Goal: Task Accomplishment & Management: Complete application form

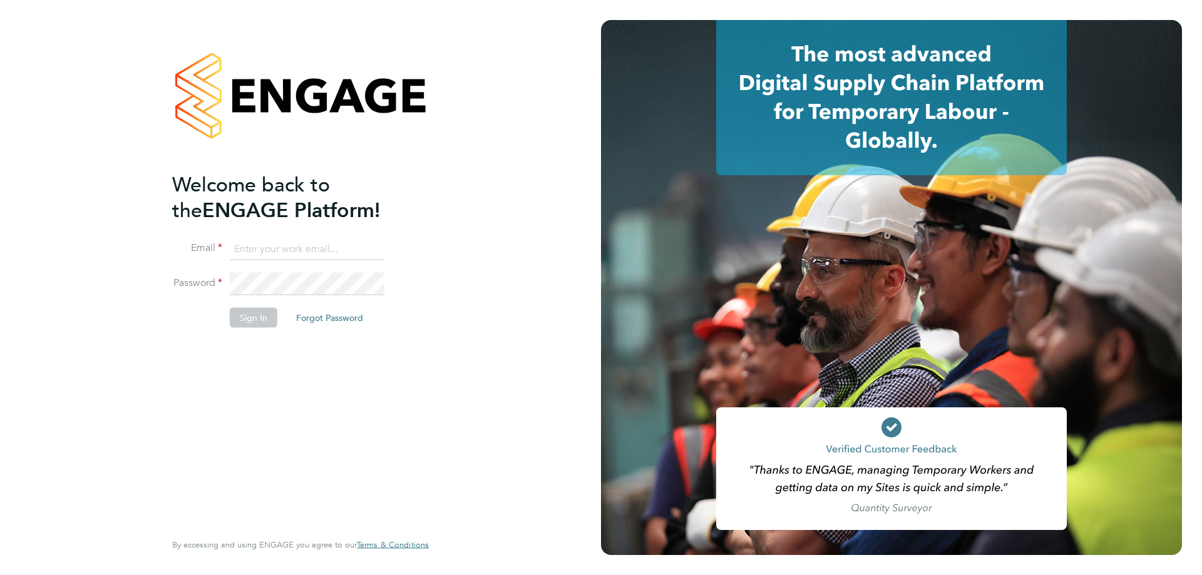
type input "[EMAIL_ADDRESS][DOMAIN_NAME]"
click at [245, 320] on button "Sign In" at bounding box center [254, 317] width 48 height 20
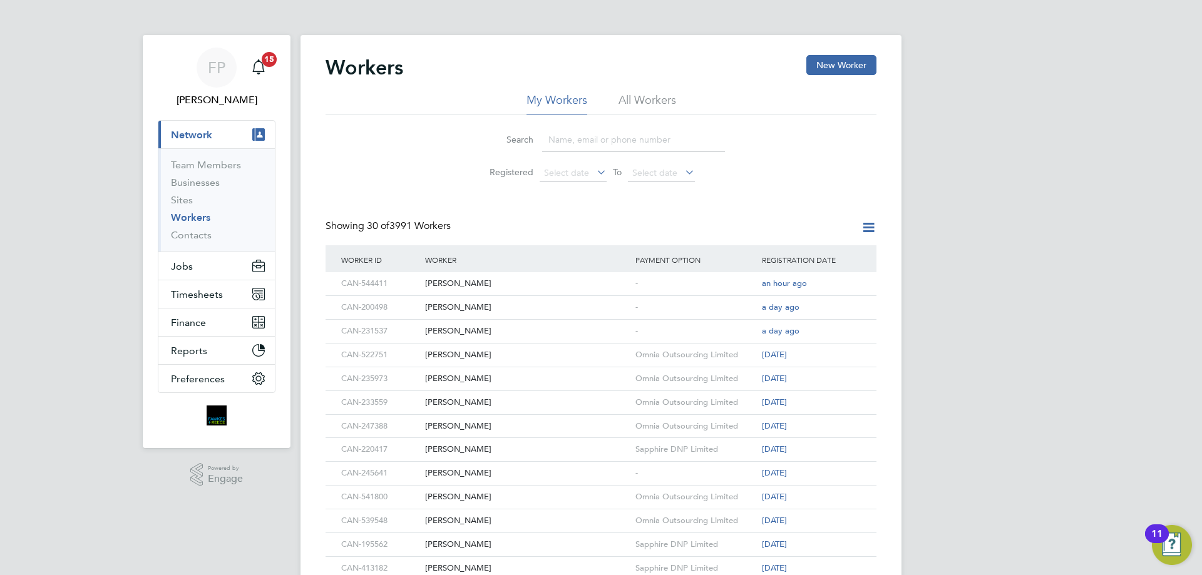
click at [590, 137] on input at bounding box center [633, 140] width 183 height 24
paste input "CAN-493707"
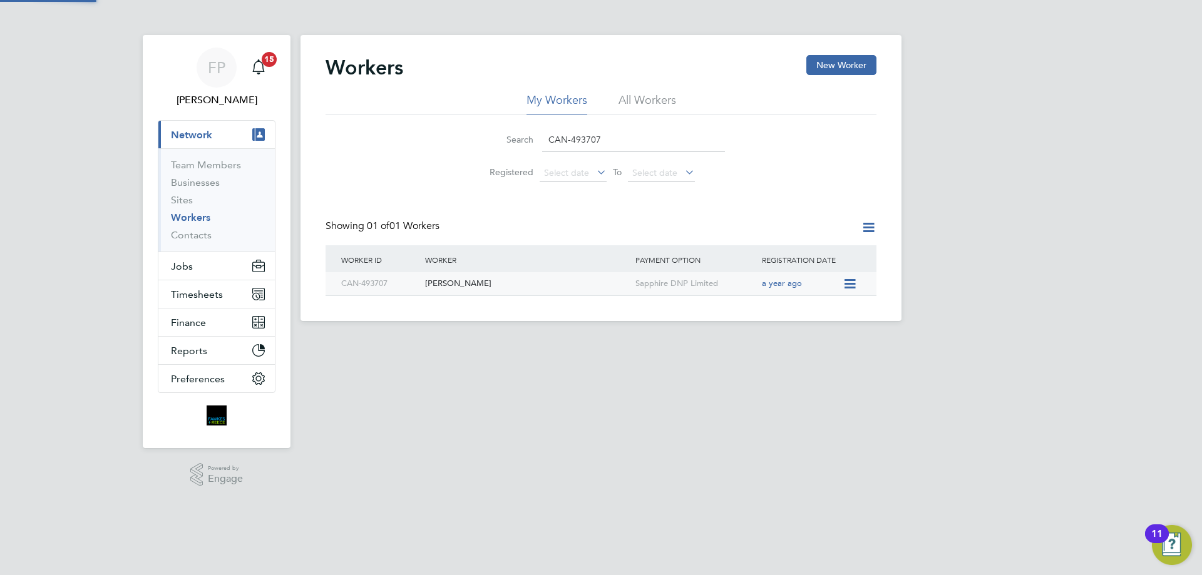
type input "CAN-493707"
click at [542, 284] on div "David Worth" at bounding box center [527, 283] width 210 height 23
click at [553, 279] on div "David Worth" at bounding box center [527, 283] width 210 height 23
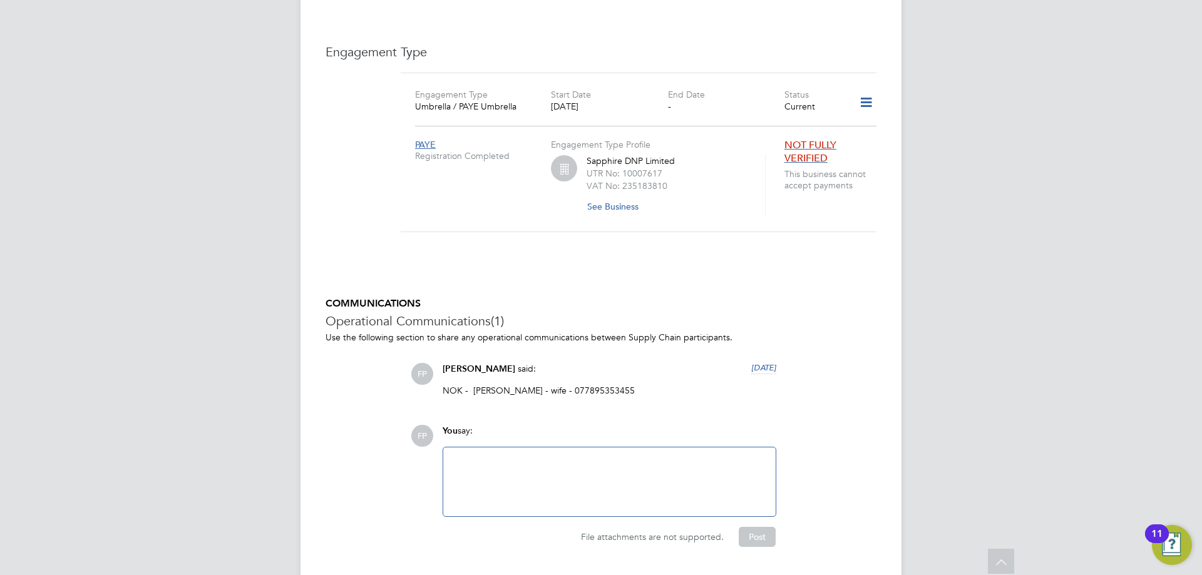
scroll to position [626, 0]
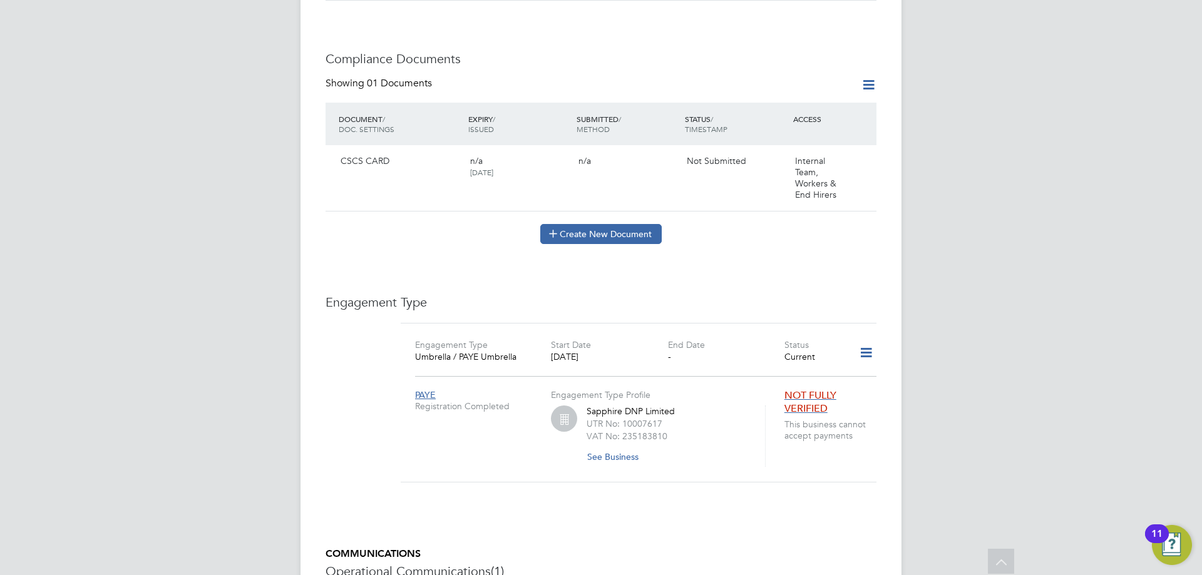
click at [630, 225] on button "Create New Document" at bounding box center [600, 234] width 121 height 20
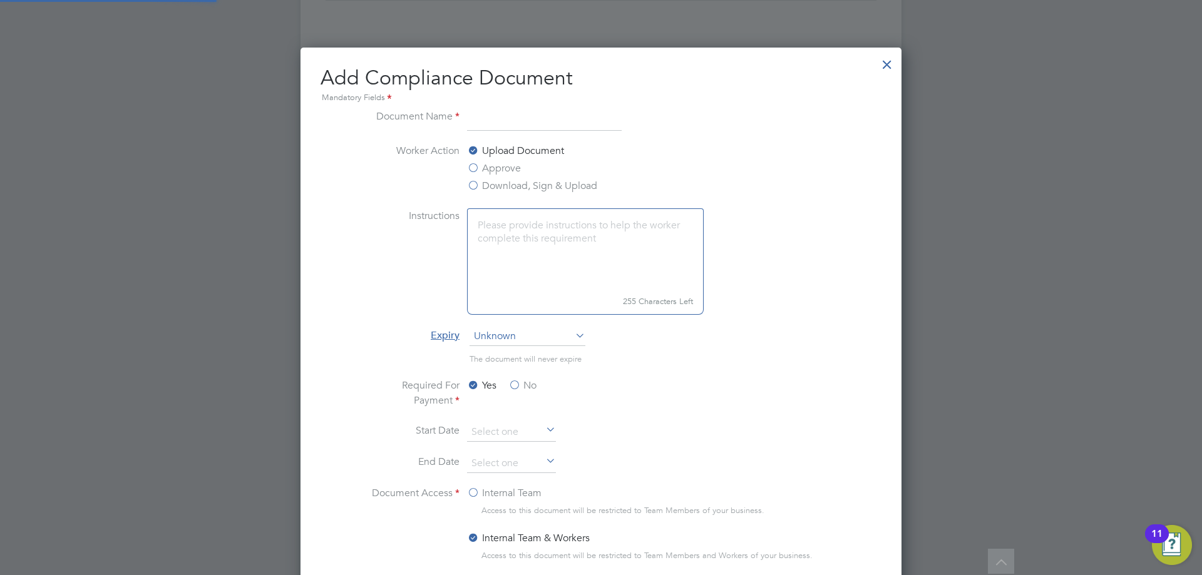
scroll to position [657, 602]
click at [508, 123] on input at bounding box center [544, 120] width 155 height 23
type input "SDC"
click at [515, 168] on label "Approve" at bounding box center [494, 168] width 54 height 15
click at [0, 0] on input "Approve" at bounding box center [0, 0] width 0 height 0
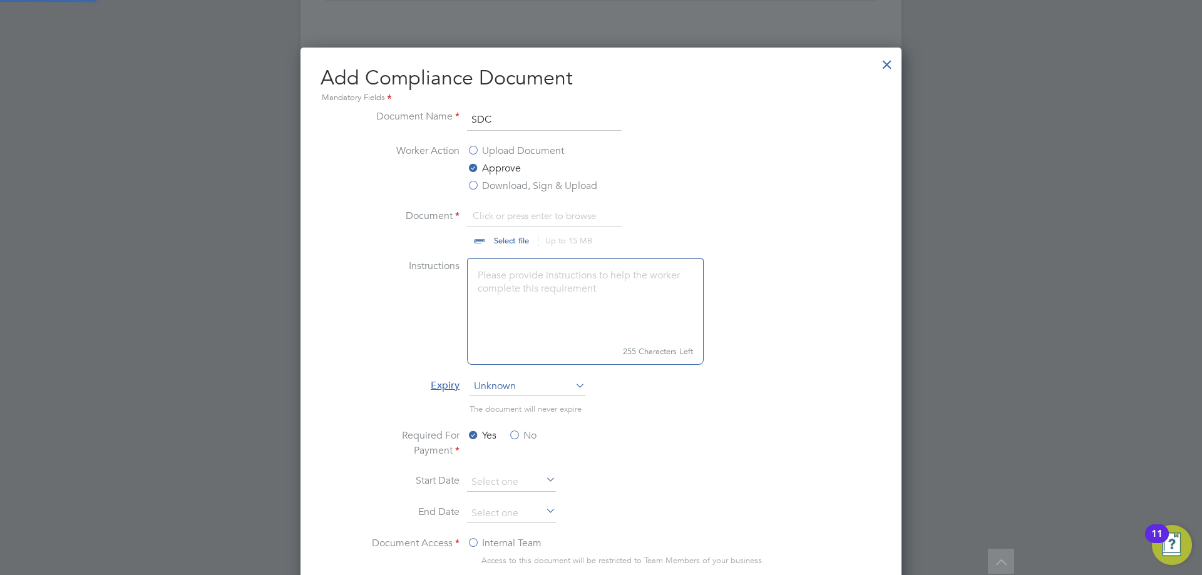
scroll to position [19, 155]
click at [504, 240] on input "file" at bounding box center [523, 227] width 197 height 38
type input "C:\fakepath\lovell_-_48_hour_optpdf_-_davidworth2314outlook_signed.pdf"
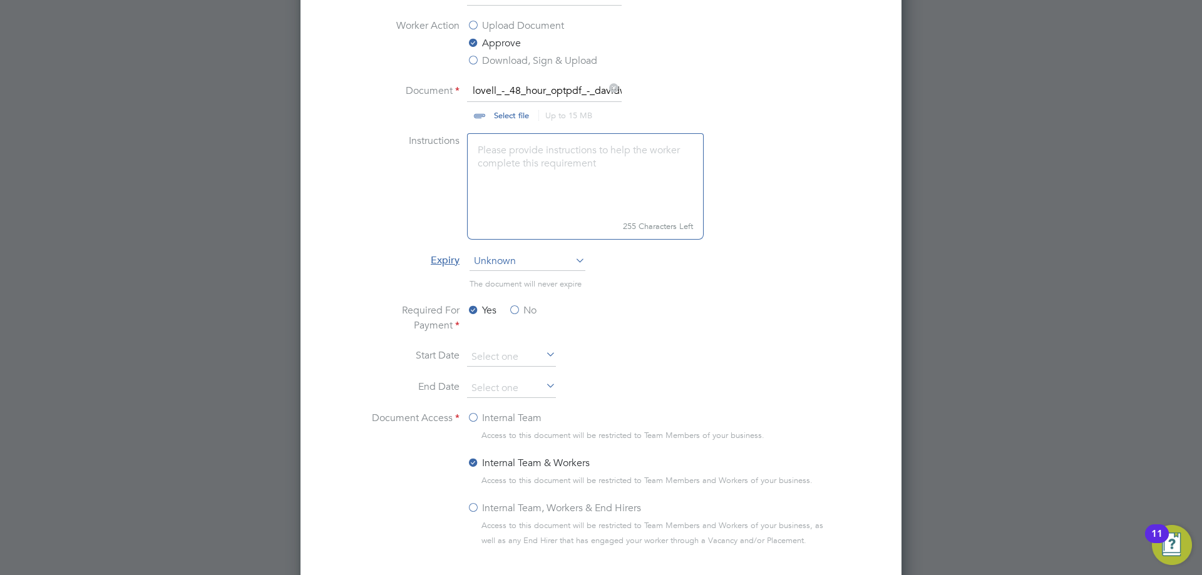
click at [515, 311] on label "No" at bounding box center [522, 310] width 28 height 15
click at [0, 0] on input "No" at bounding box center [0, 0] width 0 height 0
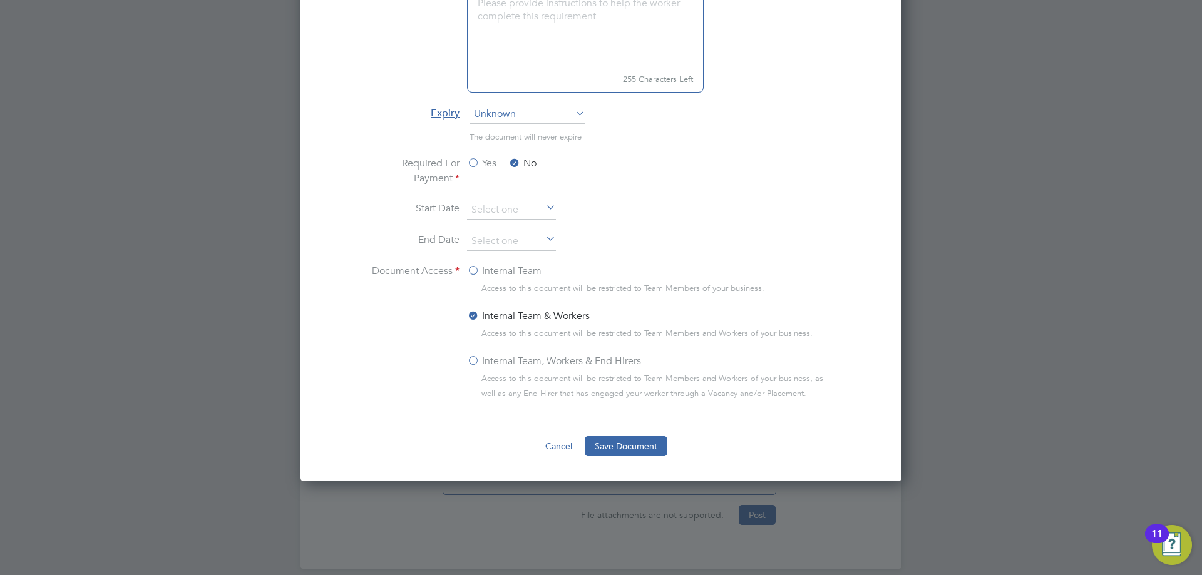
click at [473, 366] on label "Internal Team, Workers & End Hirers" at bounding box center [554, 361] width 174 height 15
click at [0, 0] on input "Internal Team, Workers & End Hirers" at bounding box center [0, 0] width 0 height 0
click at [593, 443] on button "Save Document" at bounding box center [626, 446] width 83 height 20
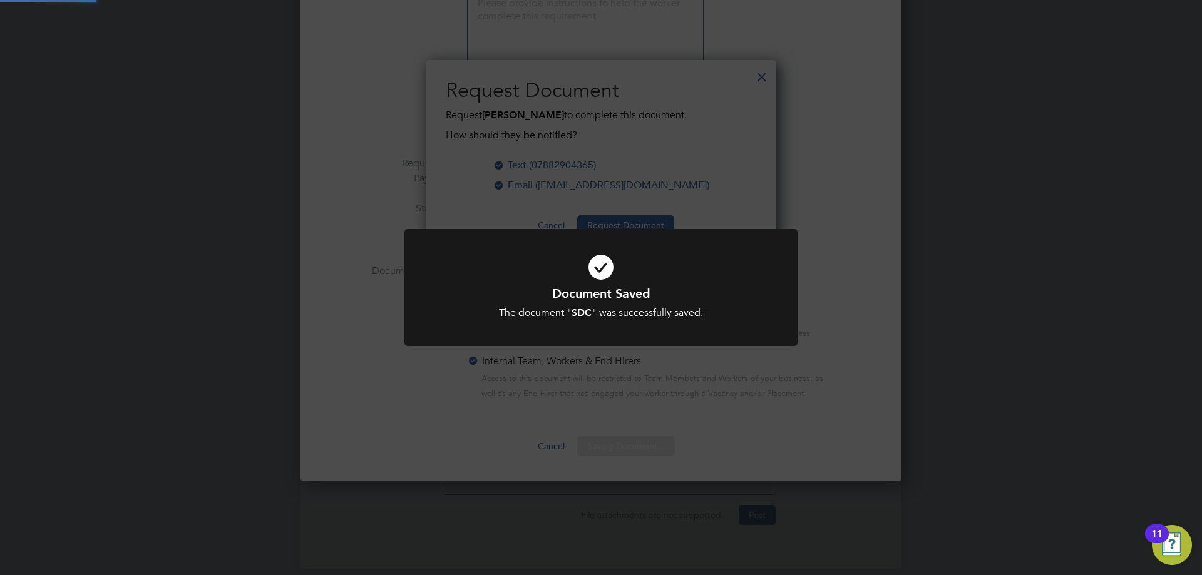
scroll to position [201, 351]
click at [691, 409] on div "Document Saved The document " SDC " was successfully saved. Cancel Okay" at bounding box center [601, 287] width 1202 height 575
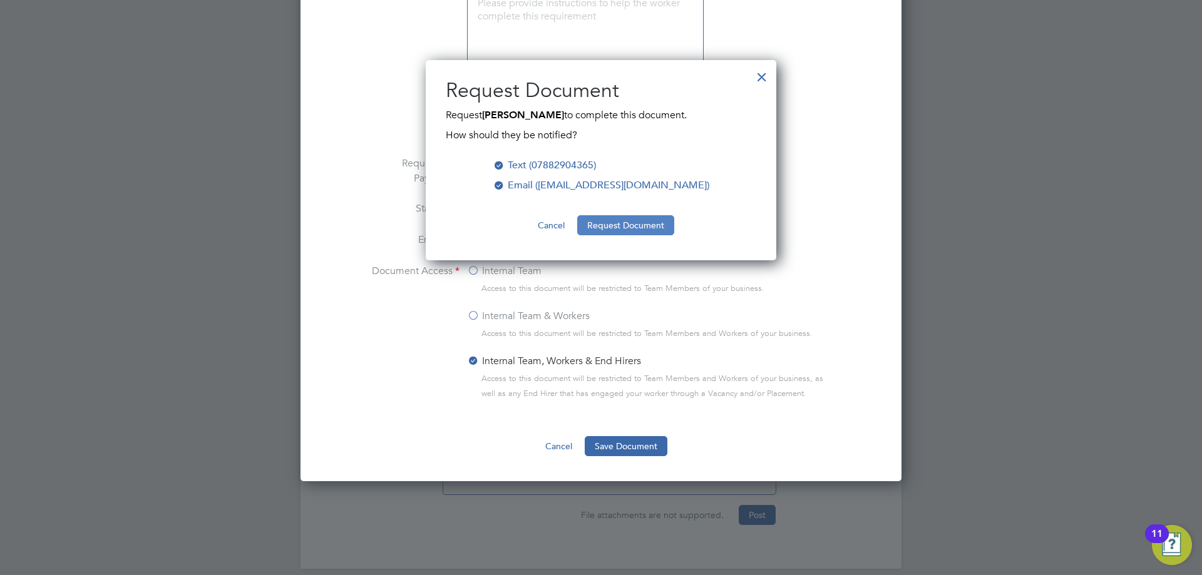
click at [646, 227] on button "Request Document" at bounding box center [625, 225] width 97 height 20
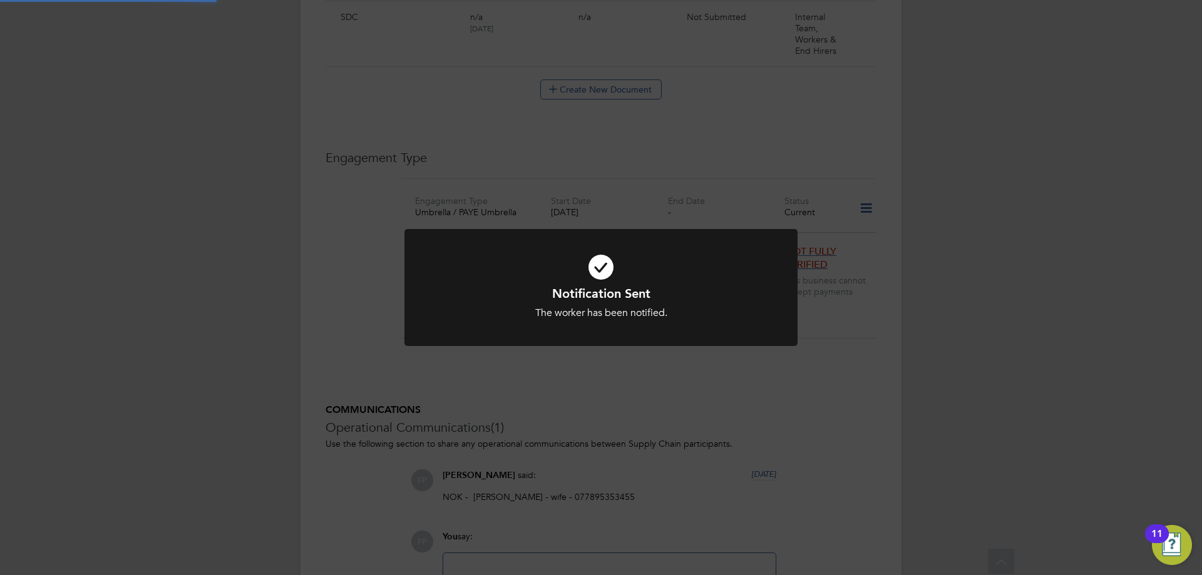
scroll to position [898, 0]
click at [796, 280] on div at bounding box center [600, 287] width 393 height 117
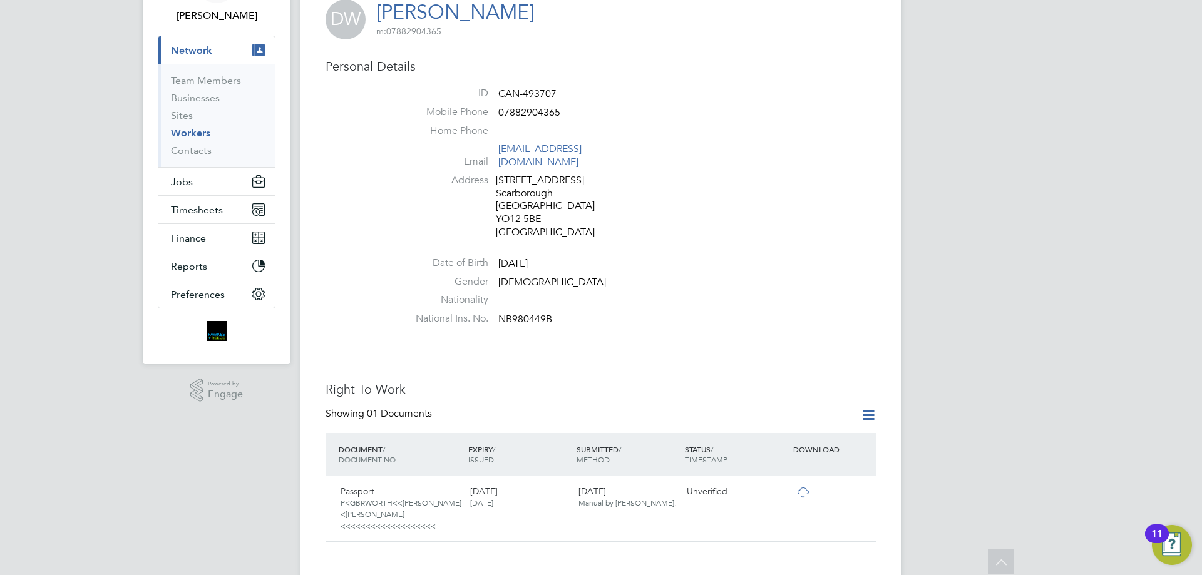
scroll to position [0, 0]
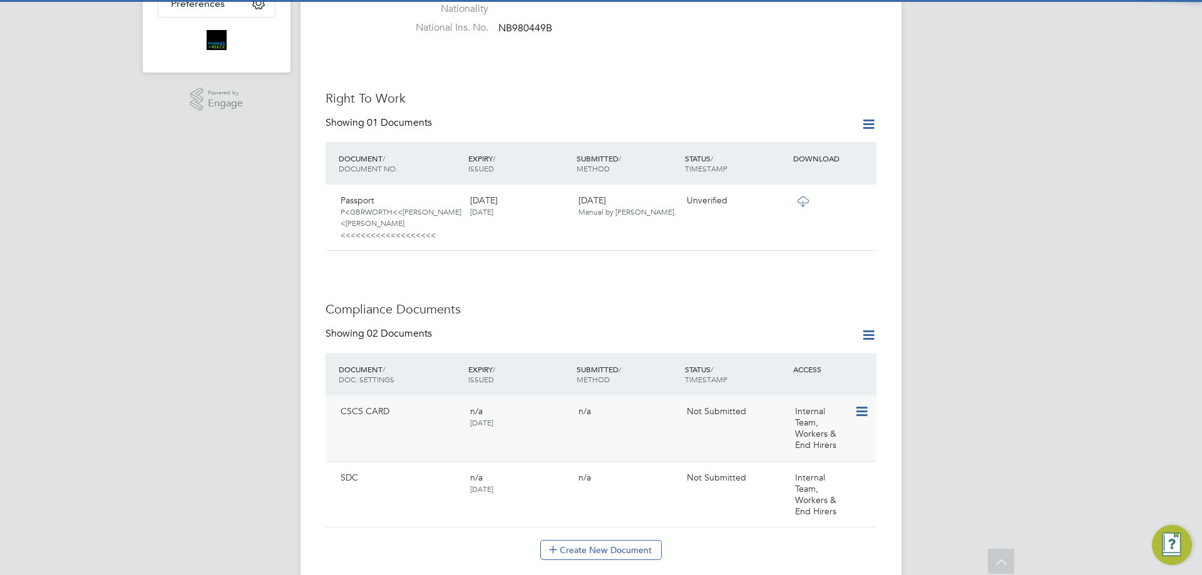
scroll to position [438, 0]
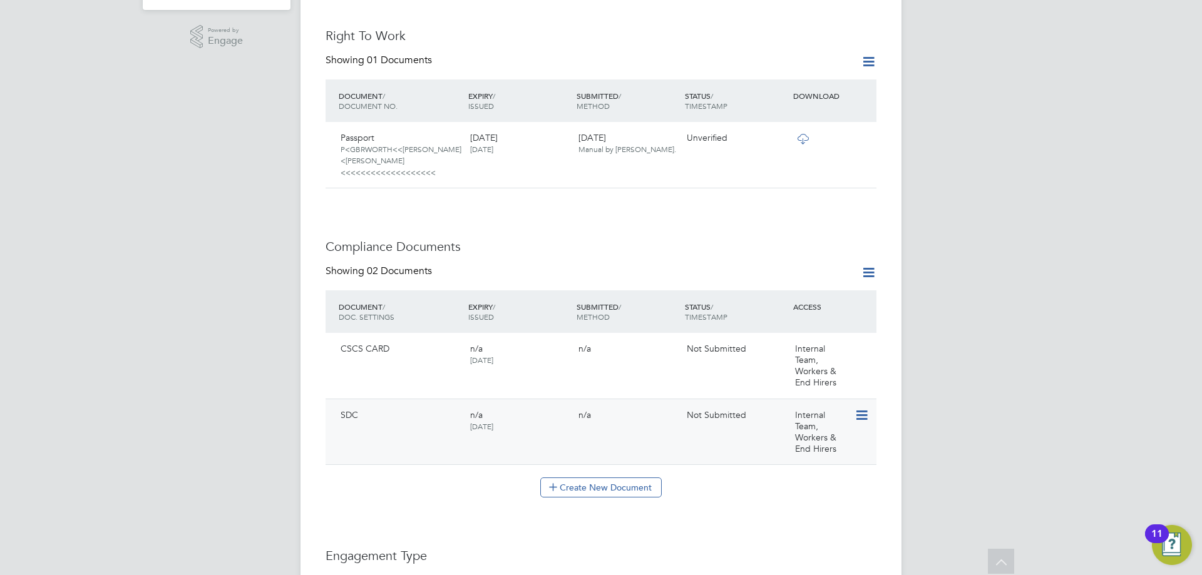
click at [855, 408] on icon at bounding box center [861, 415] width 13 height 15
click at [782, 483] on li "Delete Document" at bounding box center [805, 486] width 125 height 18
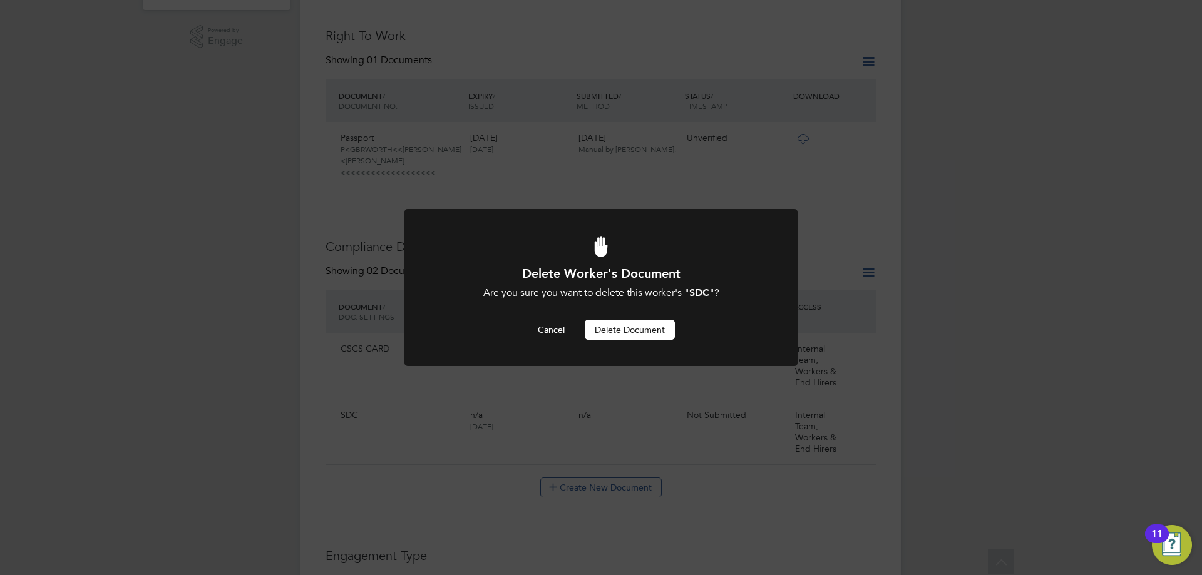
scroll to position [0, 0]
click at [672, 338] on button "Delete Document" at bounding box center [630, 330] width 90 height 20
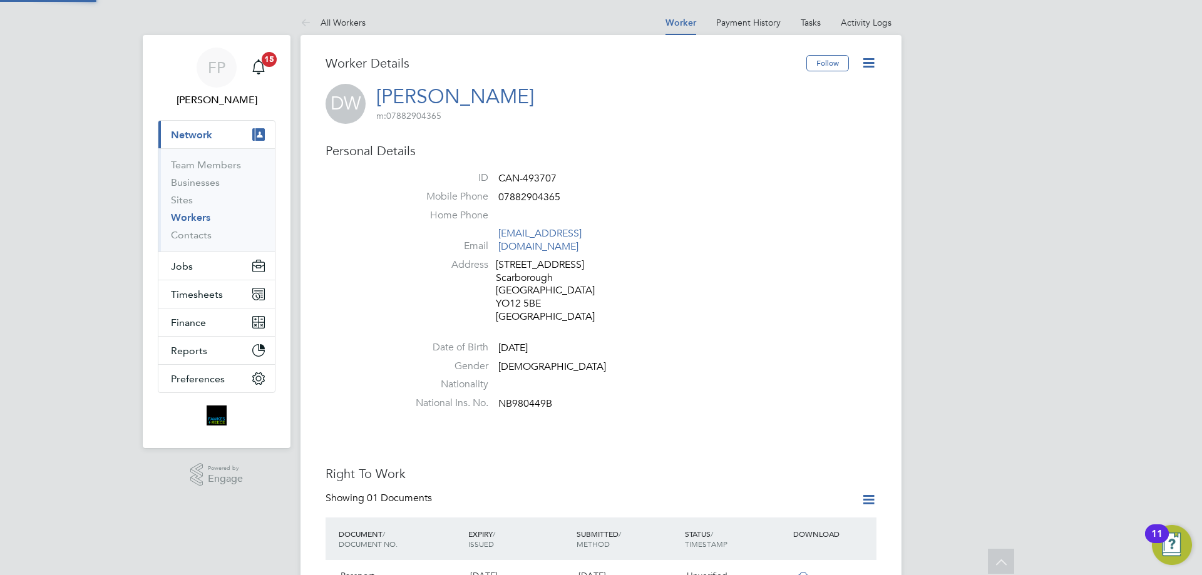
scroll to position [438, 0]
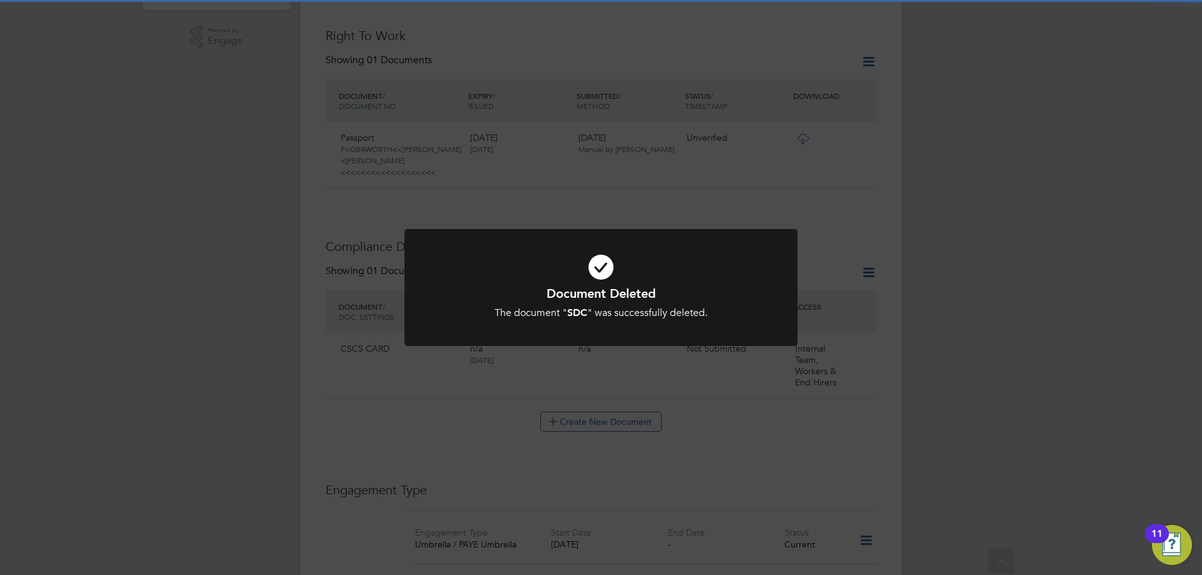
click at [625, 396] on div "Document Deleted The document " SDC " was successfully deleted. Cancel Okay" at bounding box center [601, 287] width 1202 height 575
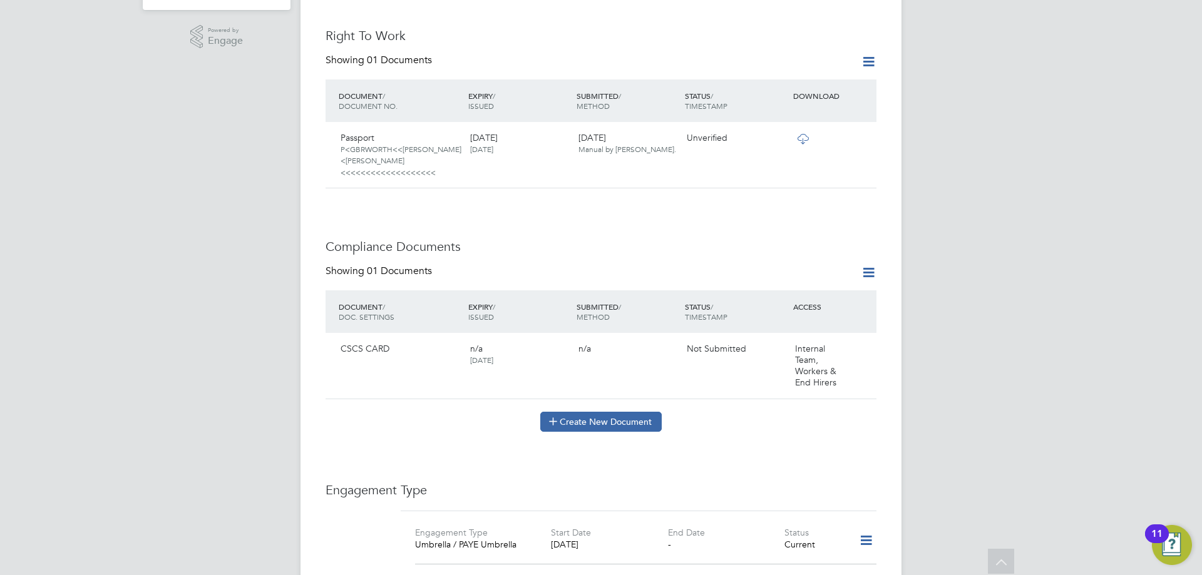
click at [623, 412] on button "Create New Document" at bounding box center [600, 422] width 121 height 20
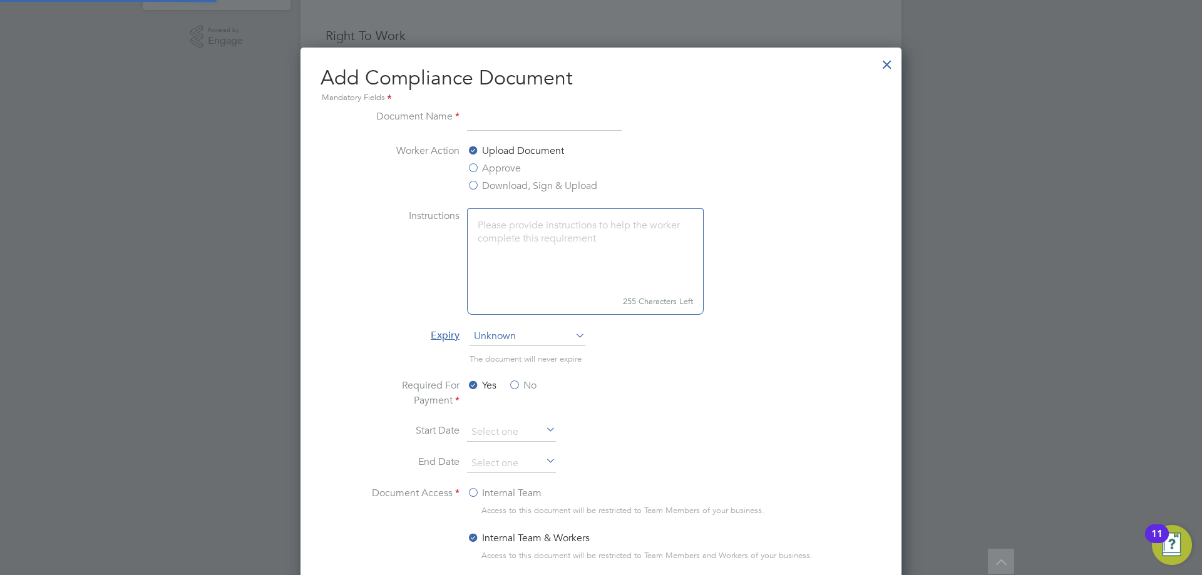
scroll to position [657, 602]
type input "app"
click at [502, 168] on label "Approve" at bounding box center [494, 168] width 54 height 15
click at [0, 0] on input "Approve" at bounding box center [0, 0] width 0 height 0
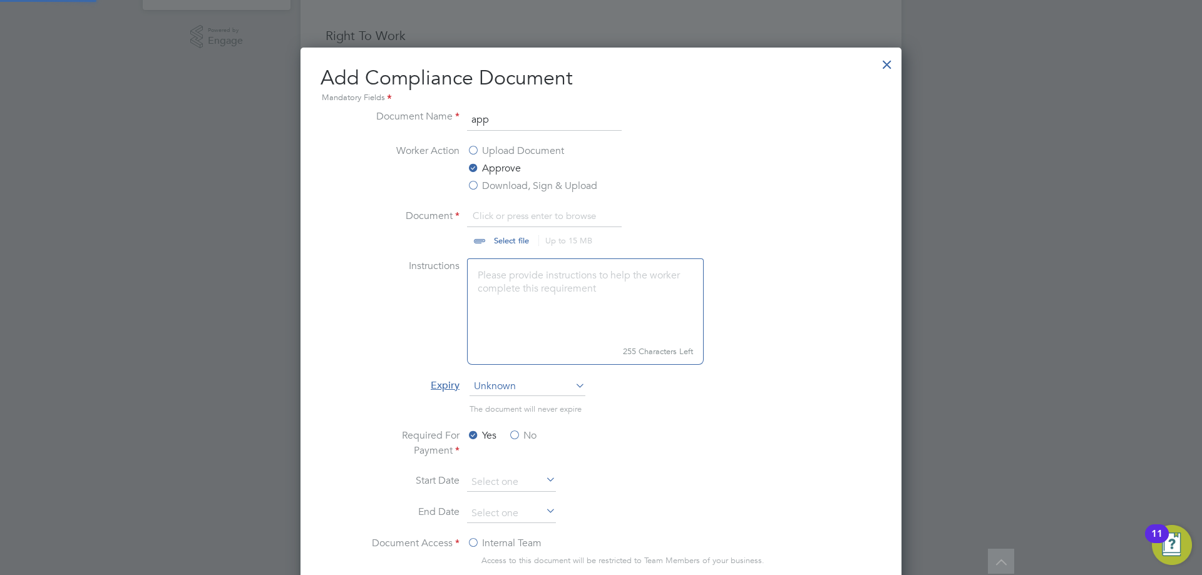
scroll to position [19, 155]
click at [503, 239] on input "file" at bounding box center [523, 227] width 197 height 38
type input "C:\fakepath\lovell_-_48_hour_optpdf_-_davidworth2314outlook_signed.pdf"
click at [531, 126] on input "app" at bounding box center [544, 120] width 155 height 23
type input "app form"
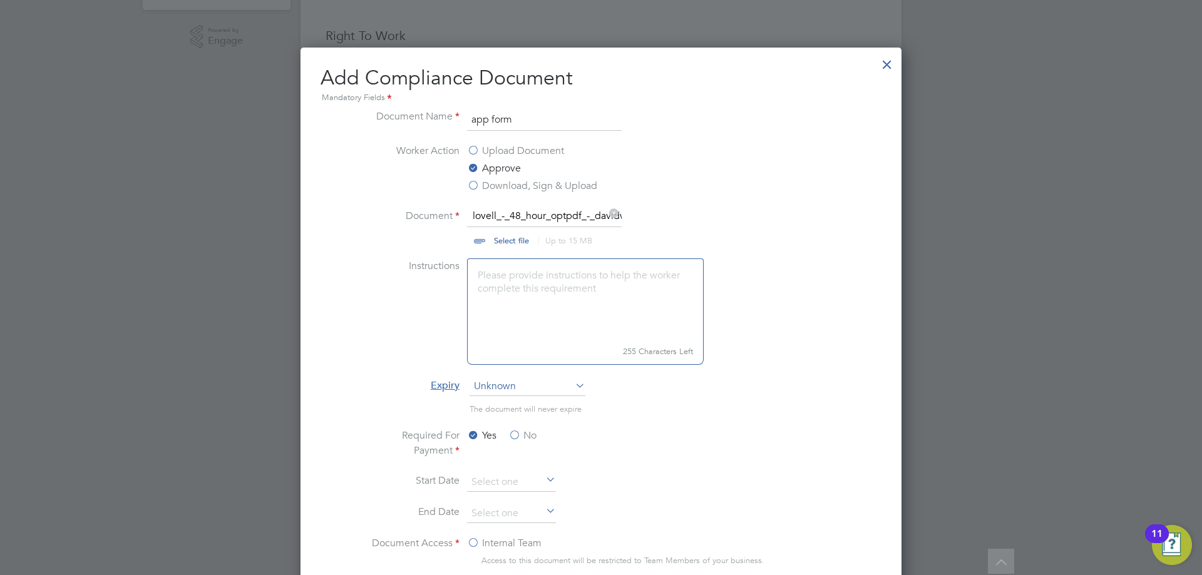
click at [518, 429] on label "No" at bounding box center [522, 435] width 28 height 15
click at [0, 0] on input "No" at bounding box center [0, 0] width 0 height 0
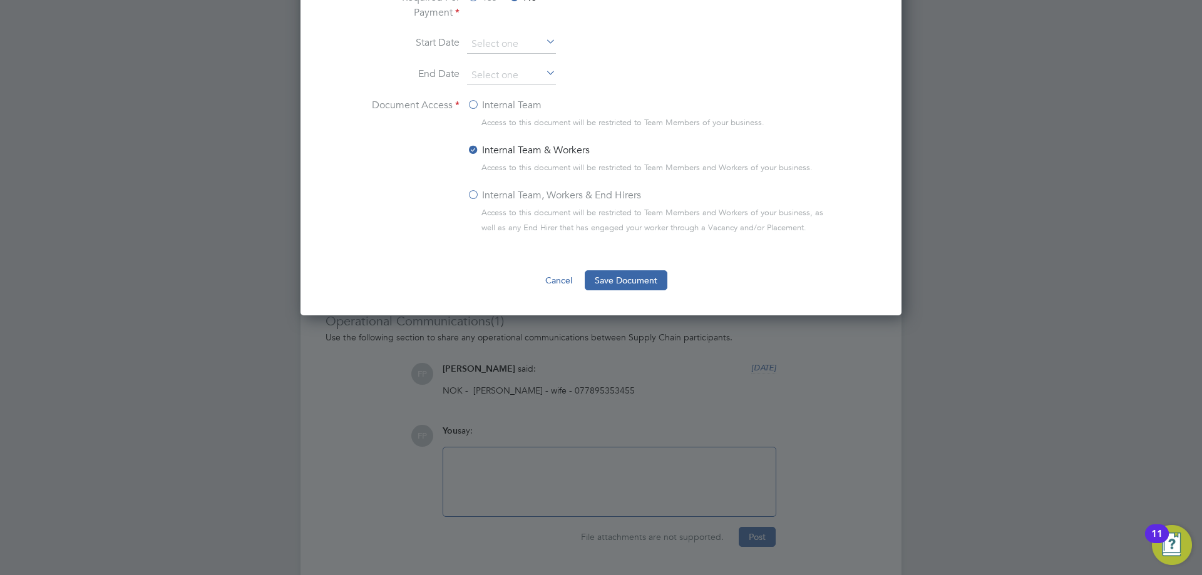
click at [482, 199] on label "Internal Team, Workers & End Hirers" at bounding box center [554, 195] width 174 height 15
click at [0, 0] on input "Internal Team, Workers & End Hirers" at bounding box center [0, 0] width 0 height 0
click at [647, 279] on button "Save Document" at bounding box center [626, 280] width 83 height 20
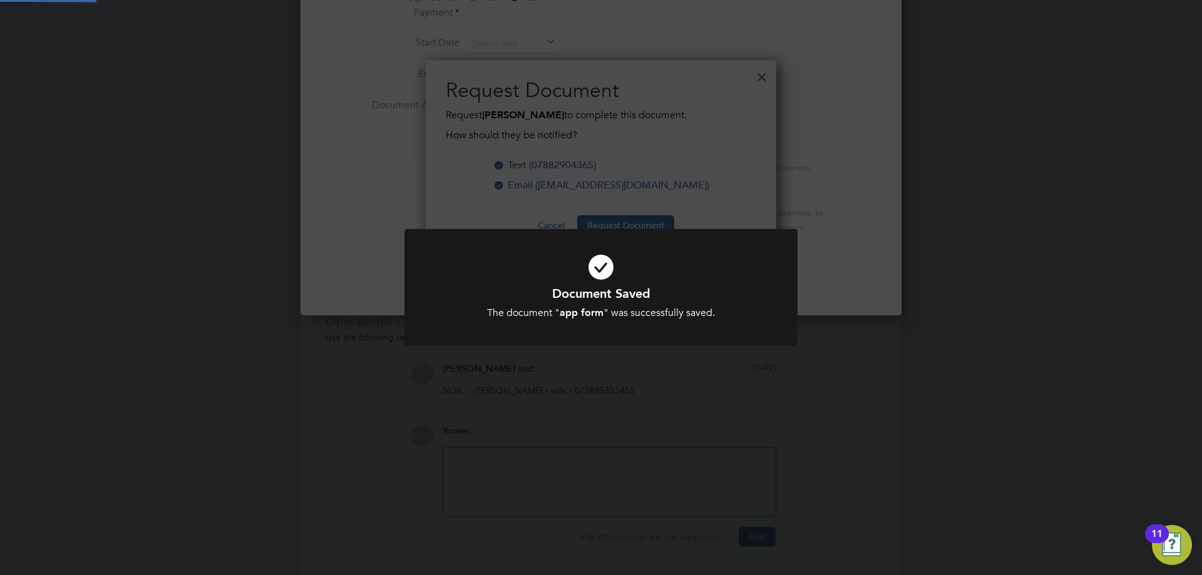
scroll to position [201, 351]
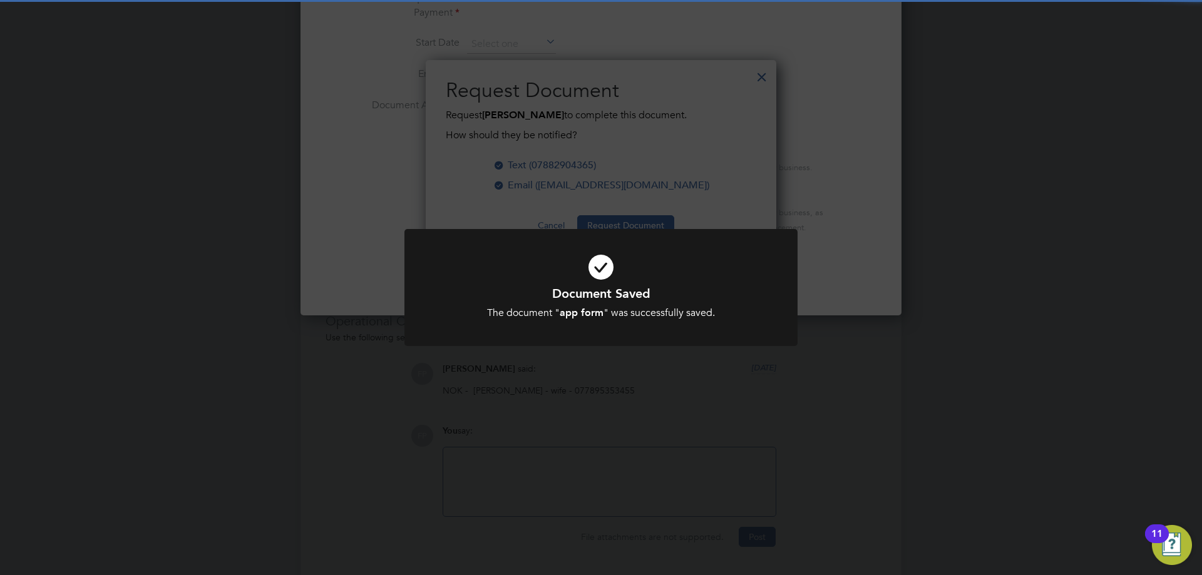
click at [766, 170] on div "Document Saved The document " app form " was successfully saved. Cancel Okay" at bounding box center [601, 287] width 1202 height 575
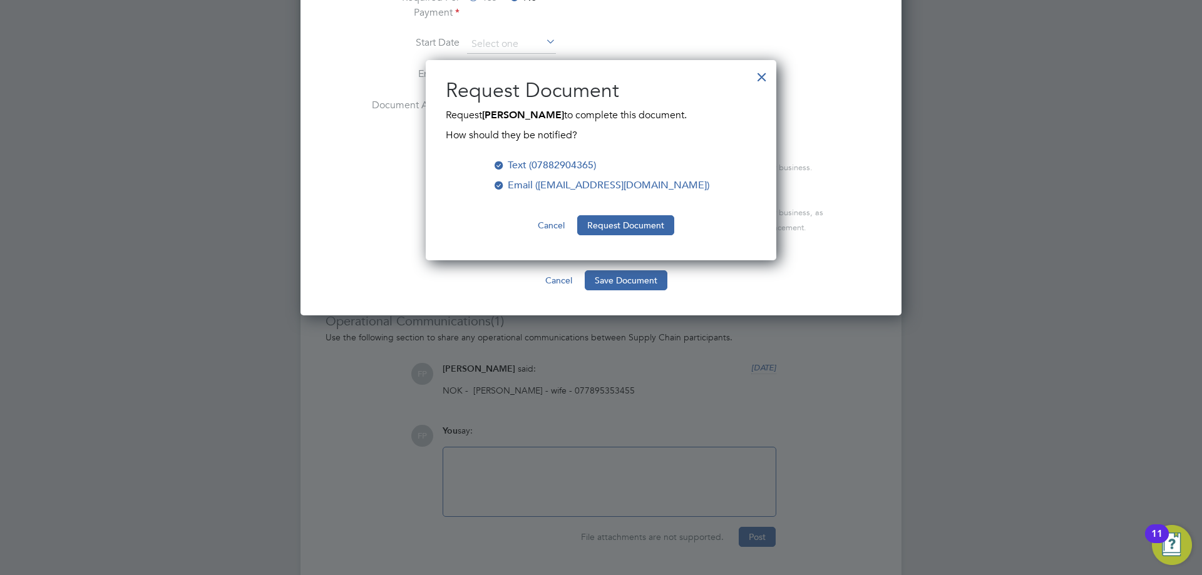
click at [640, 227] on button "Request Document" at bounding box center [625, 225] width 97 height 20
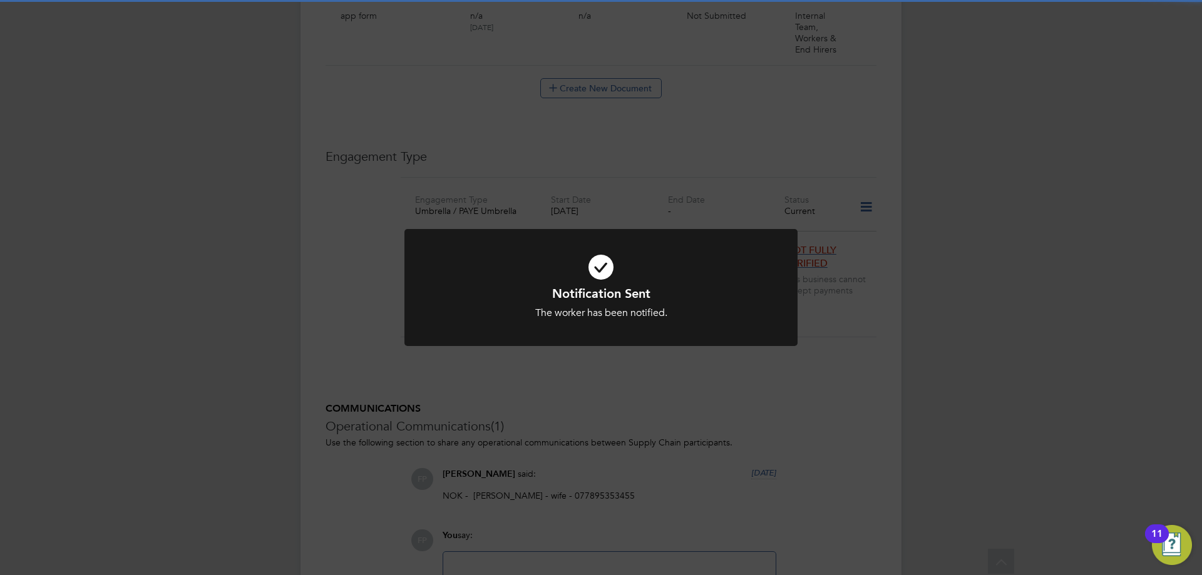
scroll to position [877, 0]
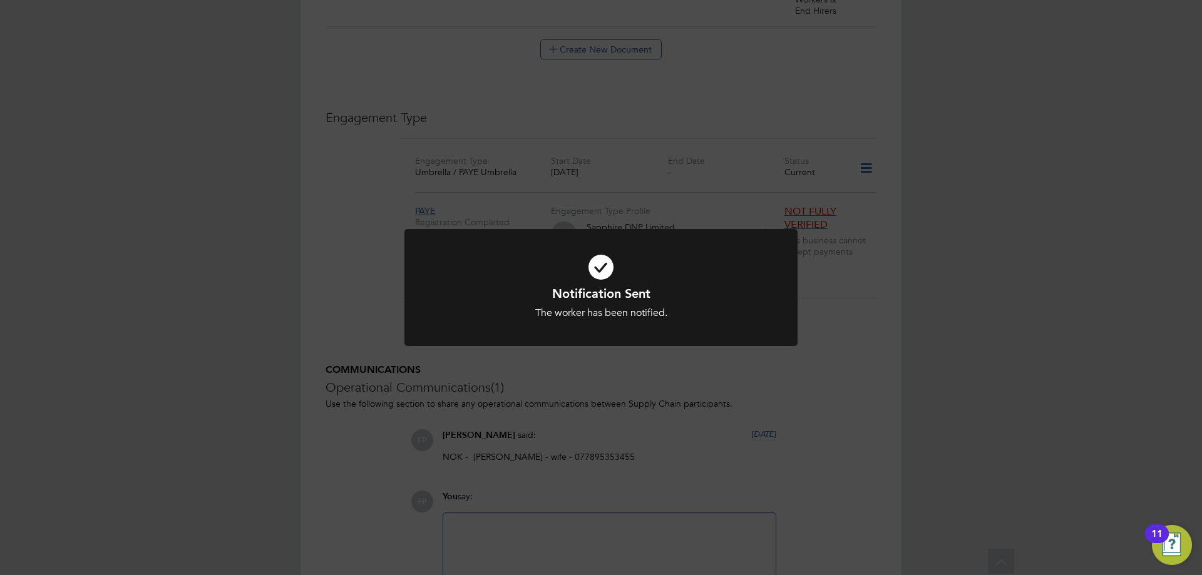
click at [856, 357] on div "Notification Sent The worker has been notified. Cancel Okay" at bounding box center [601, 287] width 1202 height 575
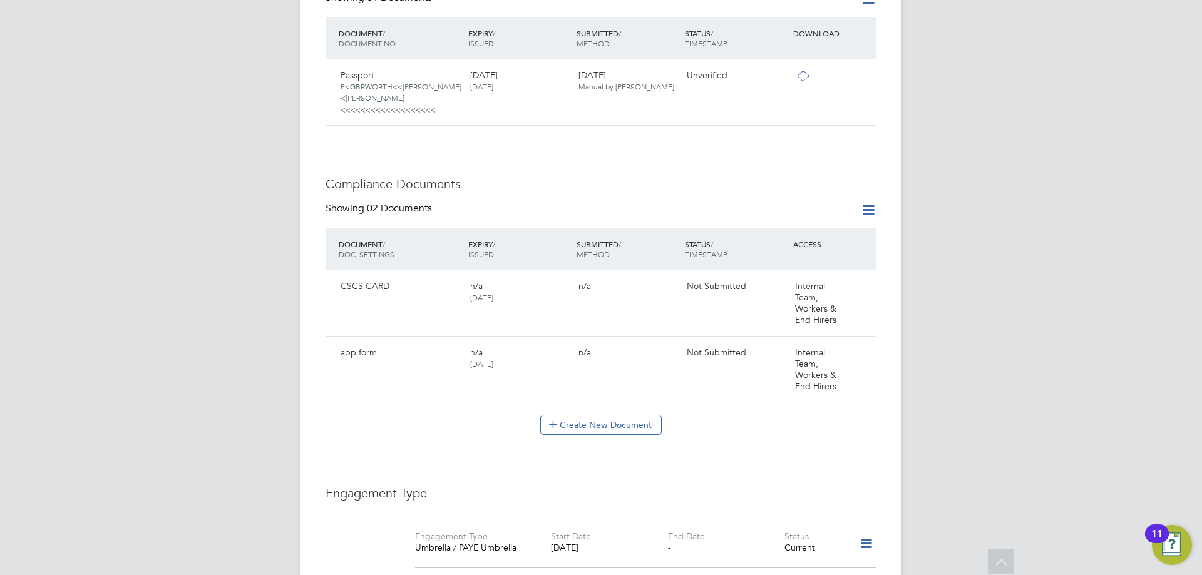
scroll to position [125, 0]
